Goal: Information Seeking & Learning: Learn about a topic

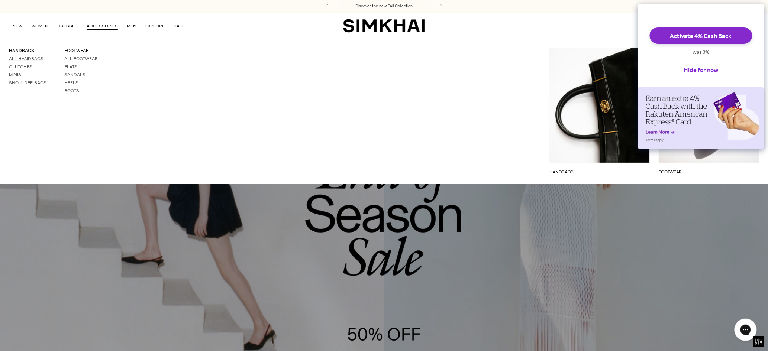
click at [37, 56] on link "All Handbags" at bounding box center [26, 58] width 35 height 5
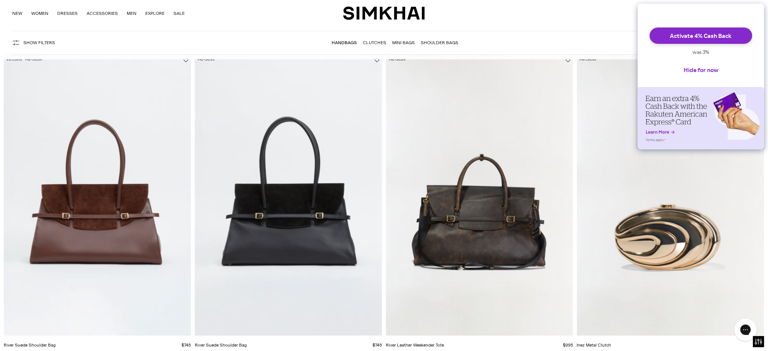
click at [0, 0] on img "River Suede Shoulder Bag" at bounding box center [0, 0] width 0 height 0
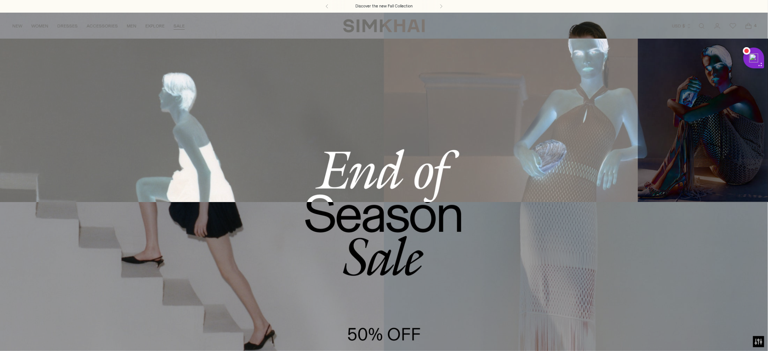
drag, startPoint x: 701, startPoint y: 24, endPoint x: 678, endPoint y: 29, distance: 23.9
click at [701, 24] on link "Open search modal" at bounding box center [701, 26] width 15 height 15
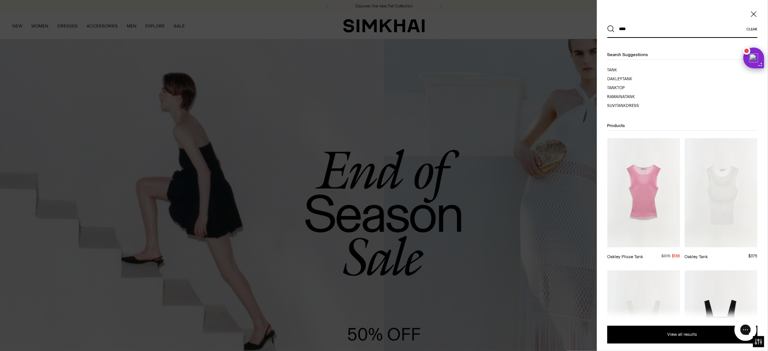
type input "****"
click at [607, 25] on button "Search" at bounding box center [610, 28] width 7 height 7
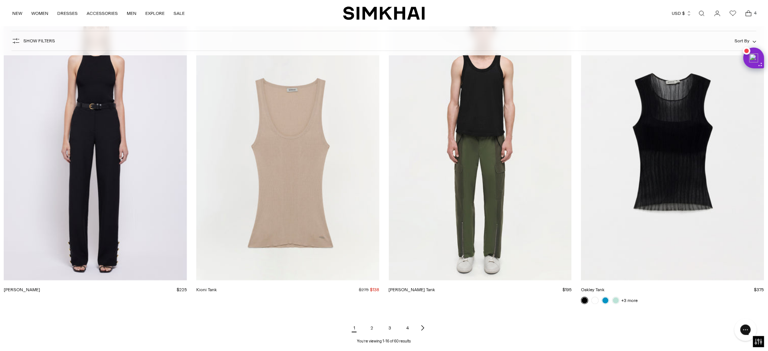
scroll to position [1103, 0]
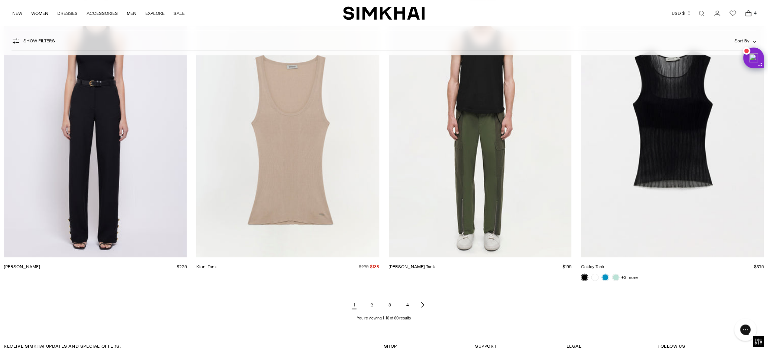
click at [0, 0] on img "Micheal Tank" at bounding box center [0, 0] width 0 height 0
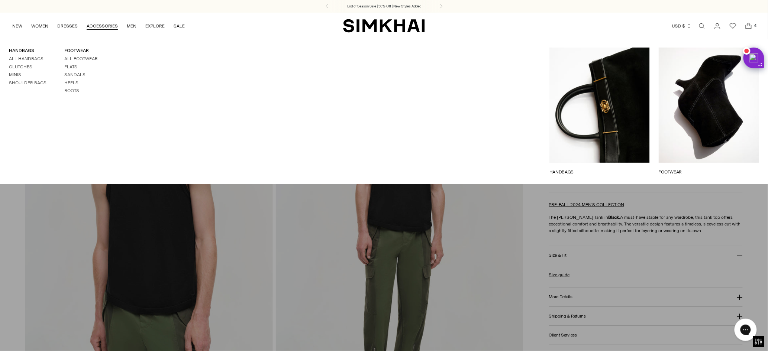
click at [698, 24] on link "Open search modal" at bounding box center [701, 26] width 15 height 15
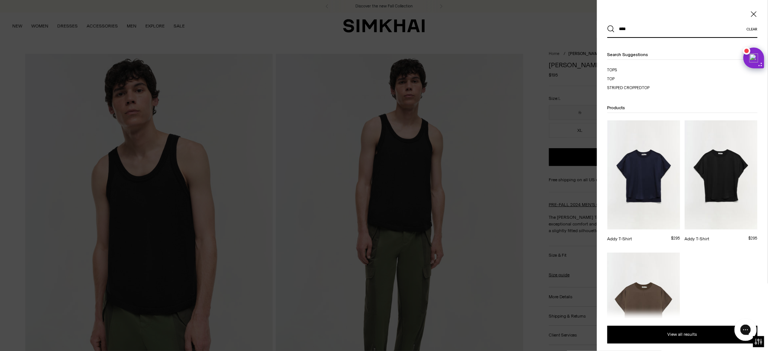
type input "****"
click at [607, 25] on button "Search" at bounding box center [610, 28] width 7 height 7
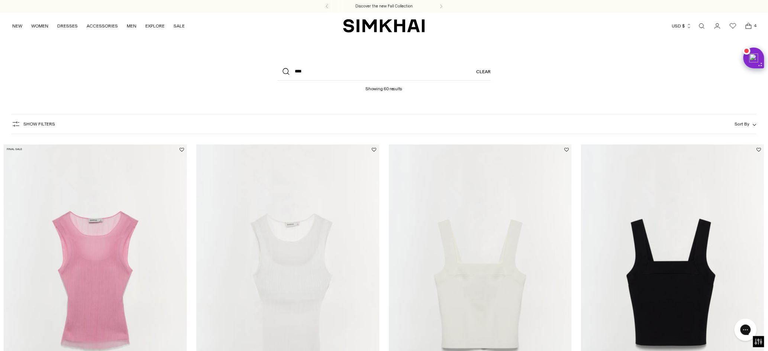
click at [38, 123] on span "Show Filters" at bounding box center [39, 124] width 32 height 5
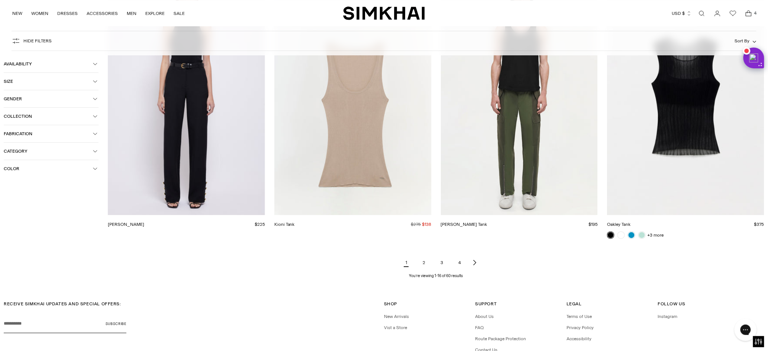
scroll to position [990, 0]
click at [0, 0] on img "Micheal Tank" at bounding box center [0, 0] width 0 height 0
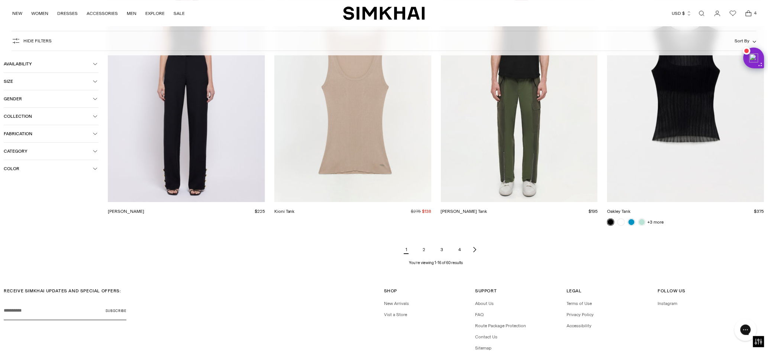
scroll to position [1006, 0]
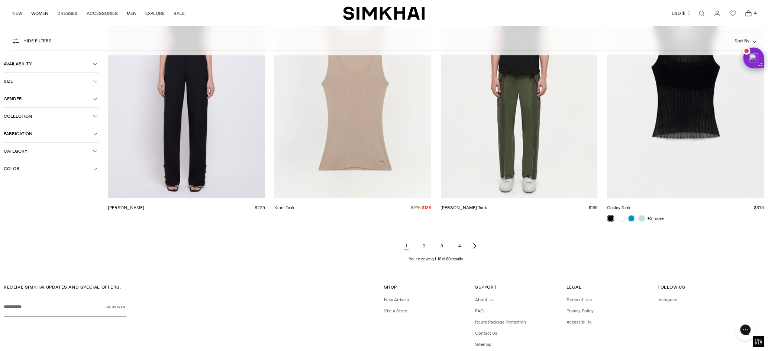
click at [424, 247] on link "2" at bounding box center [424, 246] width 15 height 15
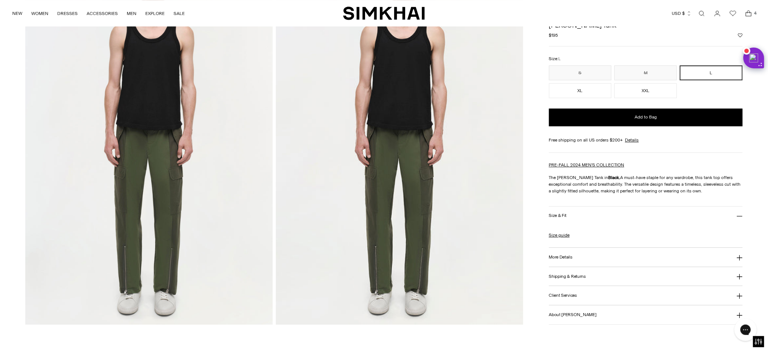
scroll to position [810, 0]
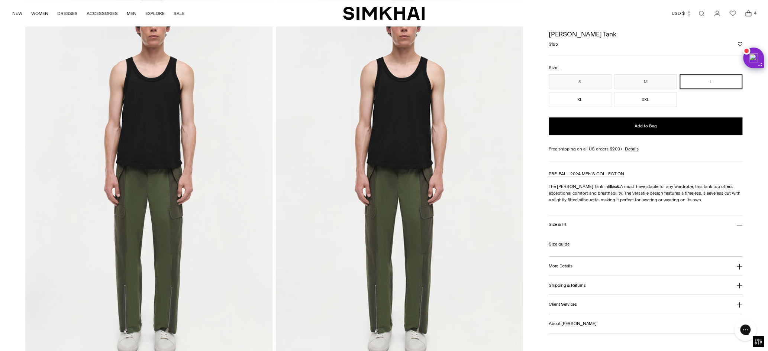
click at [0, 0] on div "Discover the new Fall Collection End of Season Sale | 50% Off | New Styles Adde…" at bounding box center [384, 189] width 768 height 1998
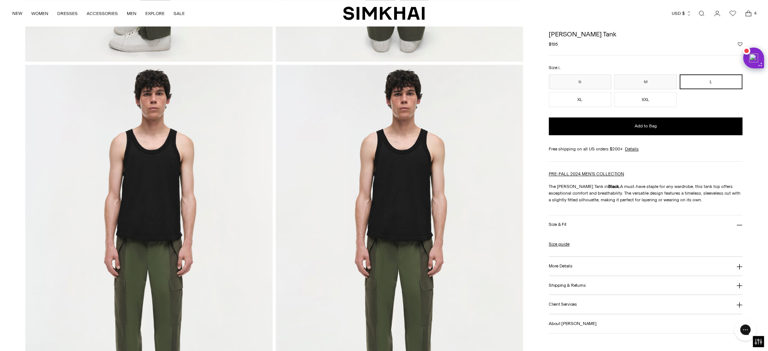
scroll to position [733, 0]
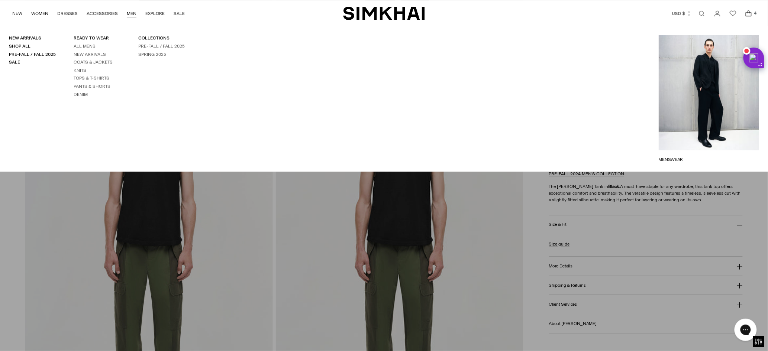
drag, startPoint x: 156, startPoint y: 149, endPoint x: 124, endPoint y: 6, distance: 146.9
click at [0, 0] on div "Discover the new Fall Collection End of Season Sale | 50% Off | New Styles Adde…" at bounding box center [384, 266] width 768 height 1998
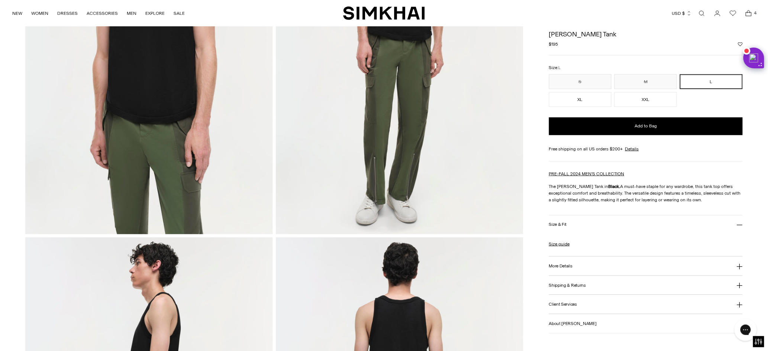
scroll to position [186, 0]
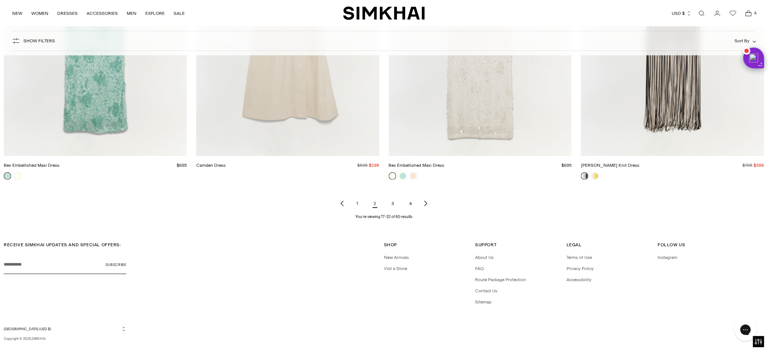
scroll to position [1211, 0]
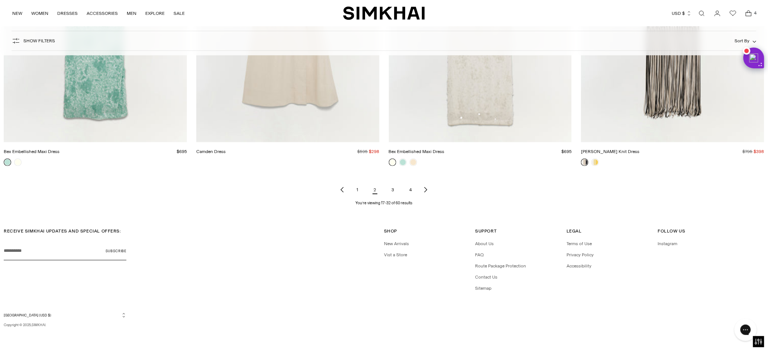
click at [397, 188] on link "3" at bounding box center [392, 189] width 15 height 15
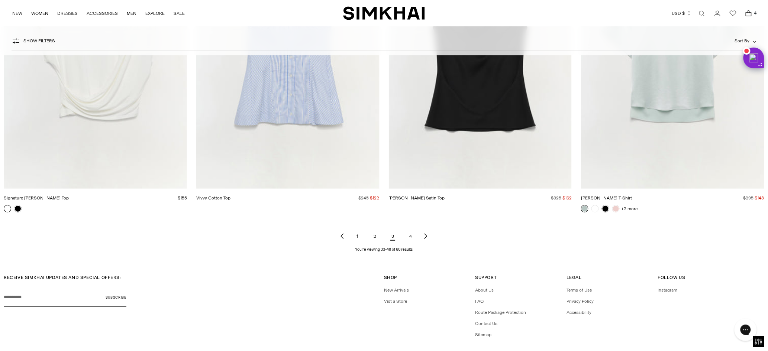
scroll to position [1218, 0]
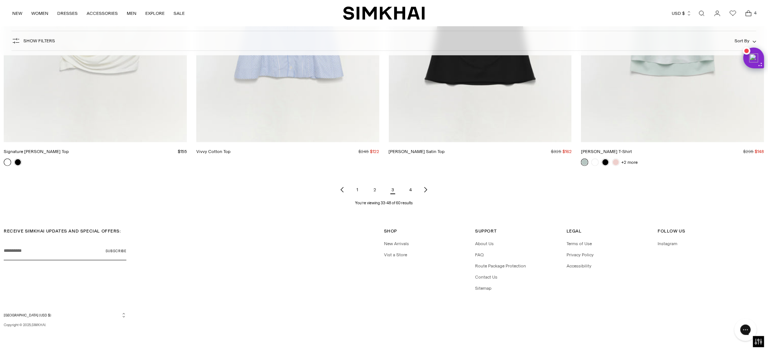
click at [414, 187] on link "4" at bounding box center [410, 189] width 15 height 15
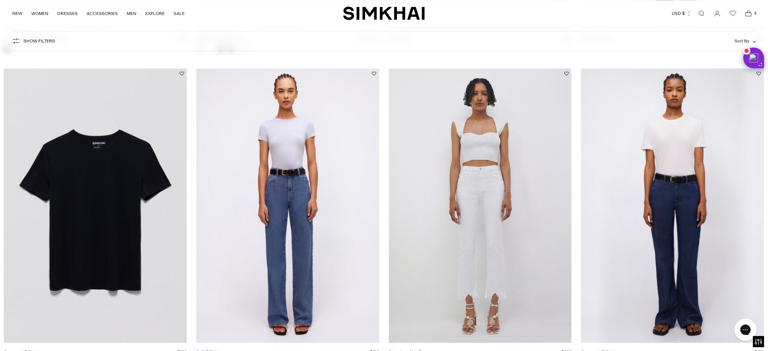
scroll to position [897, 0]
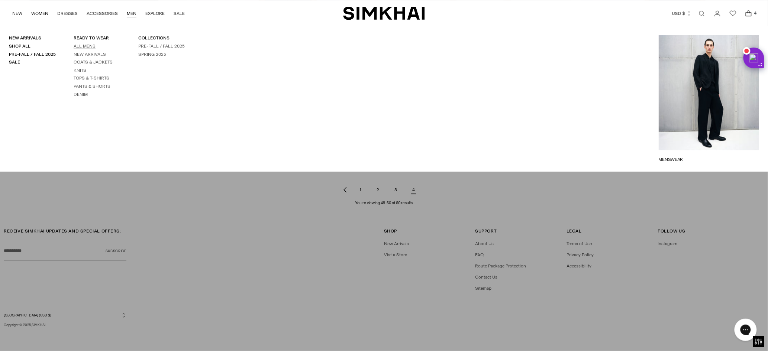
click at [84, 48] on link "All Mens" at bounding box center [85, 45] width 22 height 5
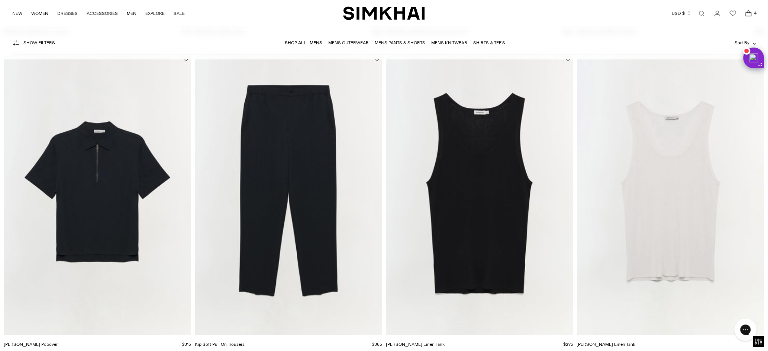
scroll to position [991, 0]
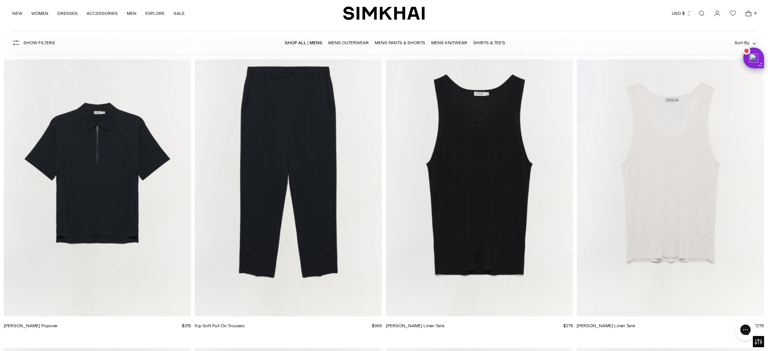
click at [0, 0] on img "Idris Silk Linen Tank" at bounding box center [0, 0] width 0 height 0
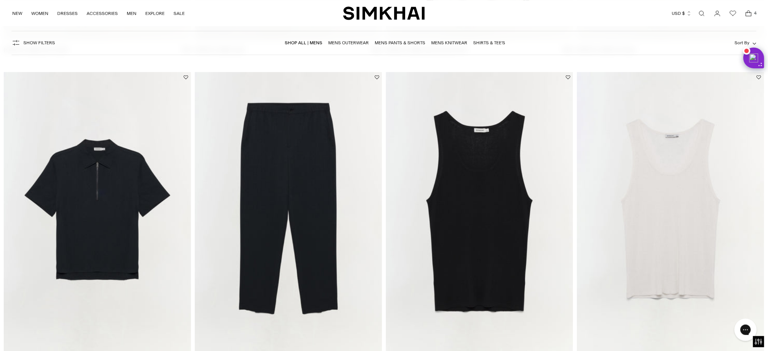
scroll to position [973, 0]
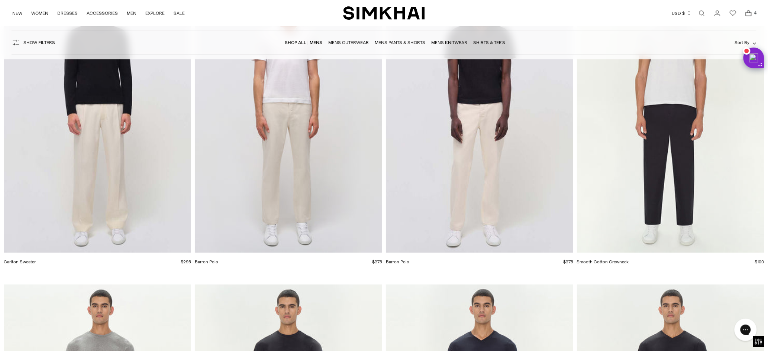
scroll to position [3886, 0]
